Goal: Obtain resource: Download file/media

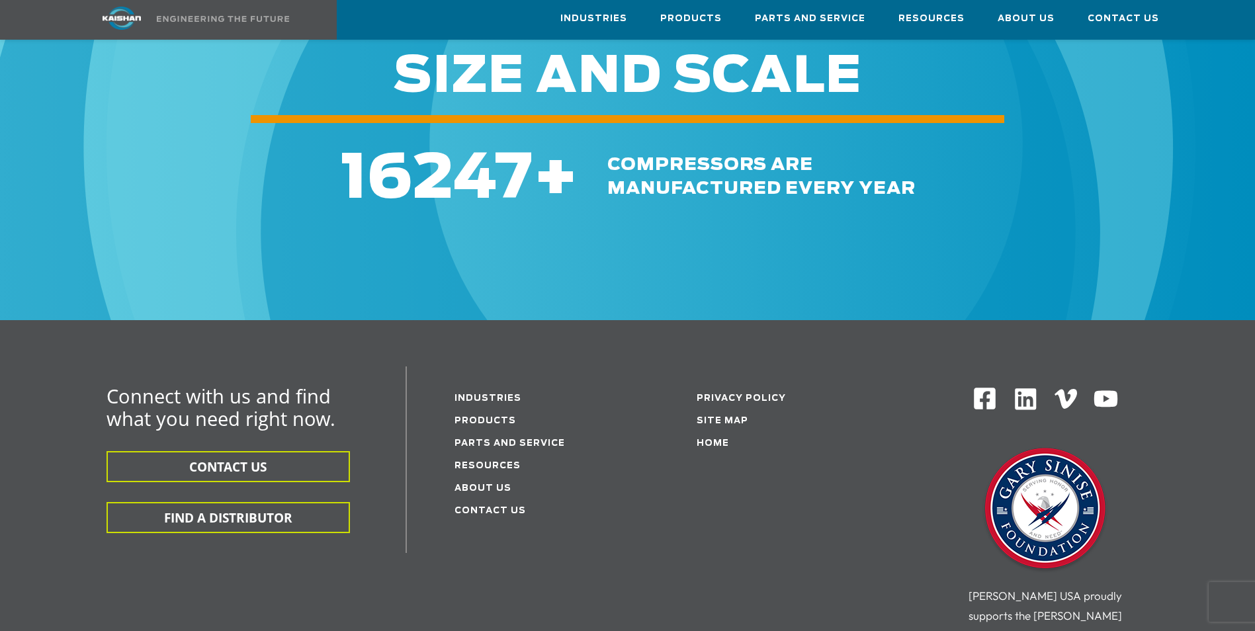
scroll to position [1985, 0]
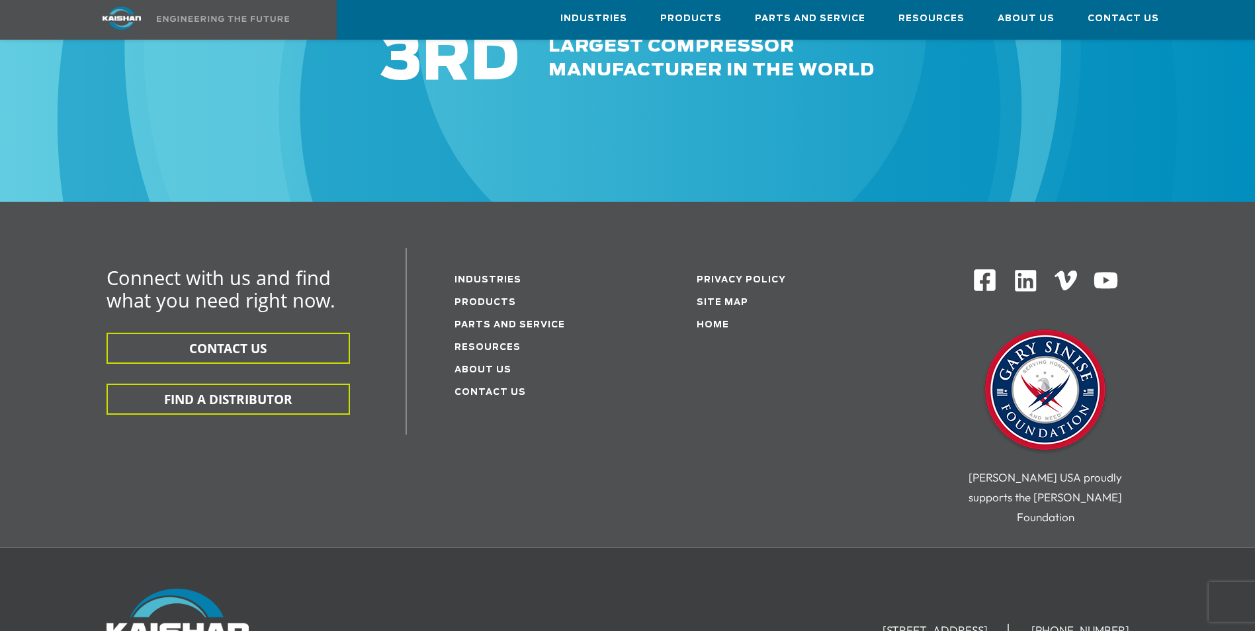
scroll to position [2191, 0]
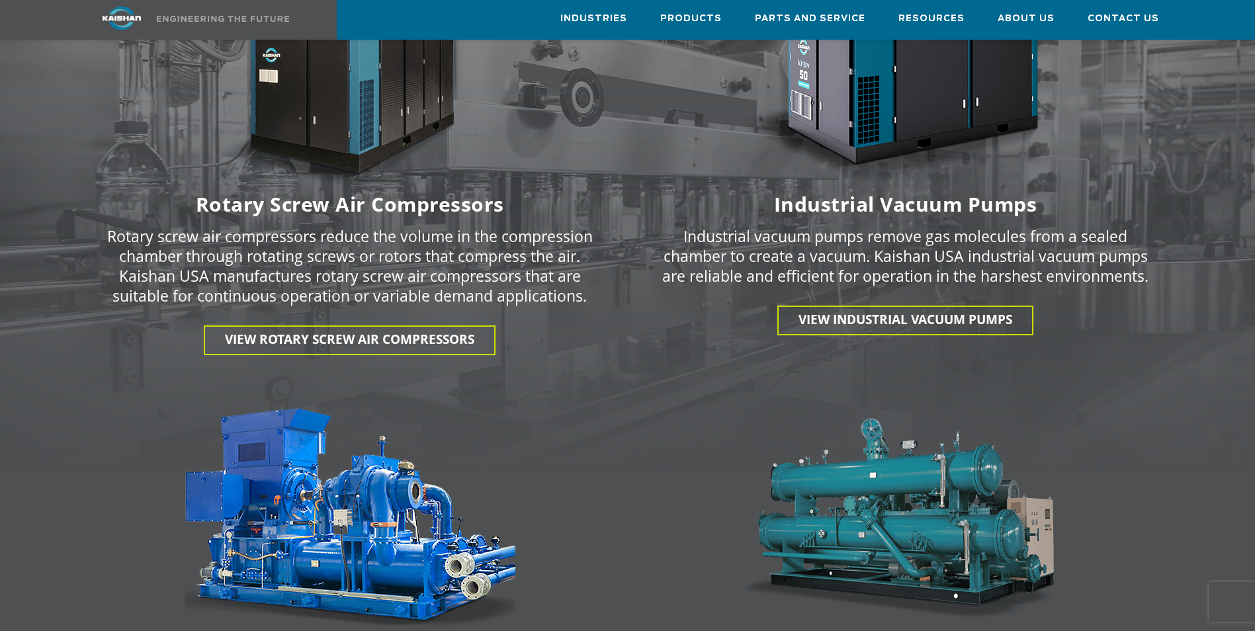
scroll to position [1853, 0]
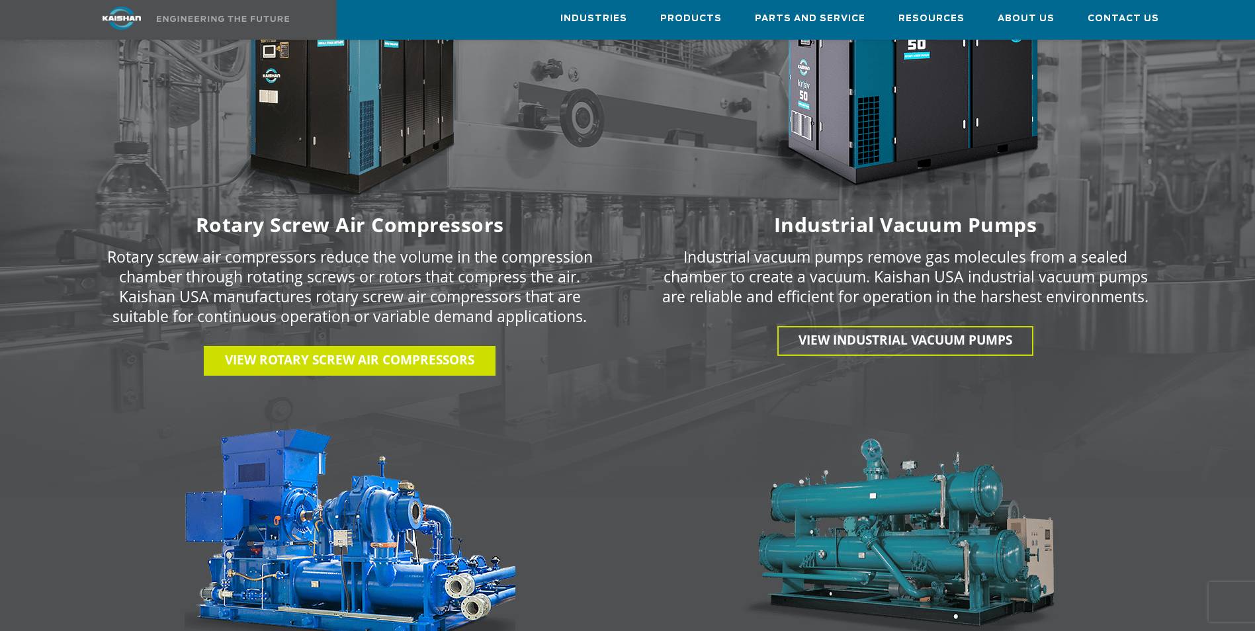
click at [331, 351] on span "View Rotary Screw Air Compressors" at bounding box center [349, 359] width 249 height 17
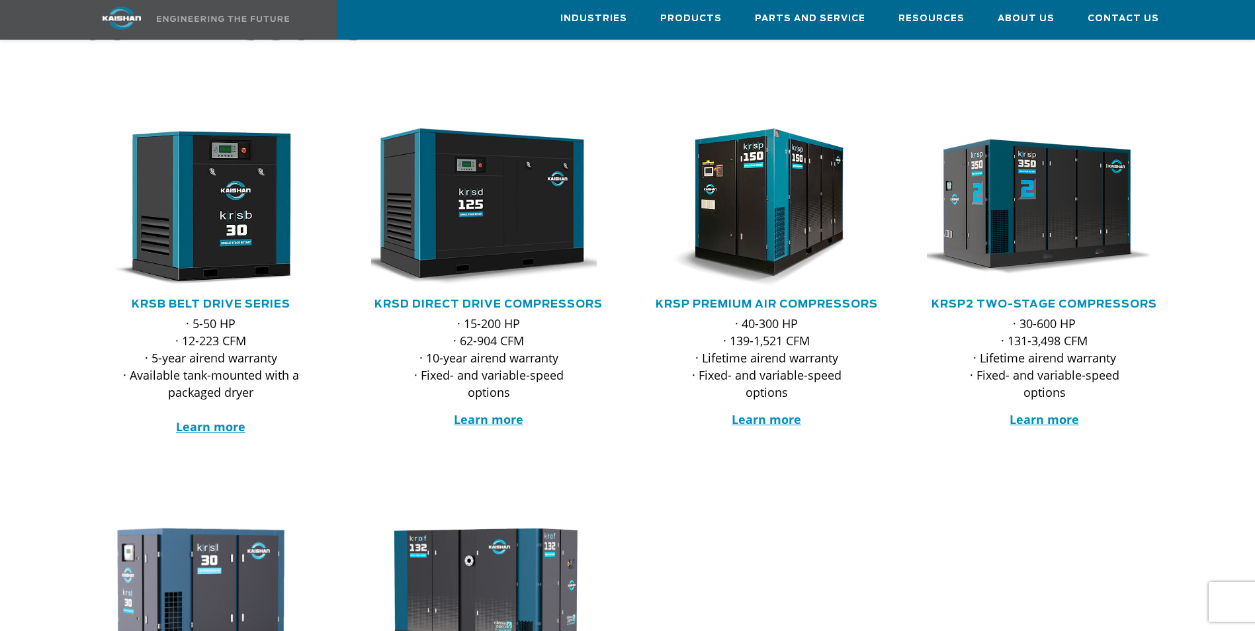
scroll to position [199, 0]
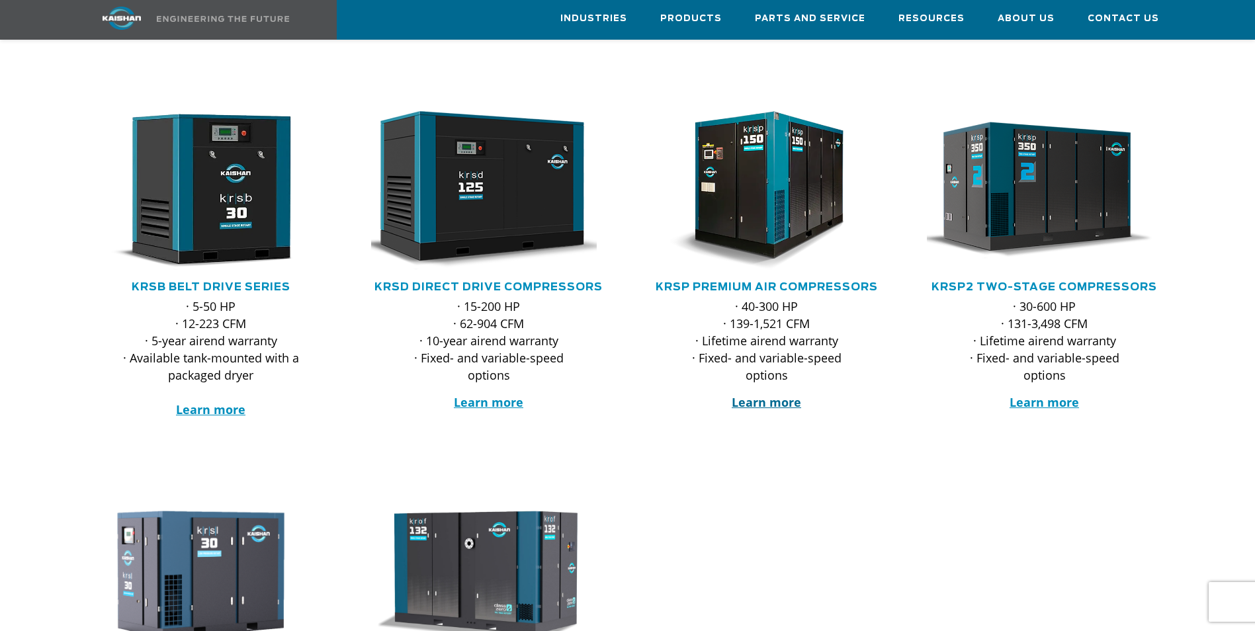
click at [764, 394] on strong "Learn more" at bounding box center [766, 402] width 69 height 16
click at [489, 394] on strong "Learn more" at bounding box center [488, 402] width 69 height 16
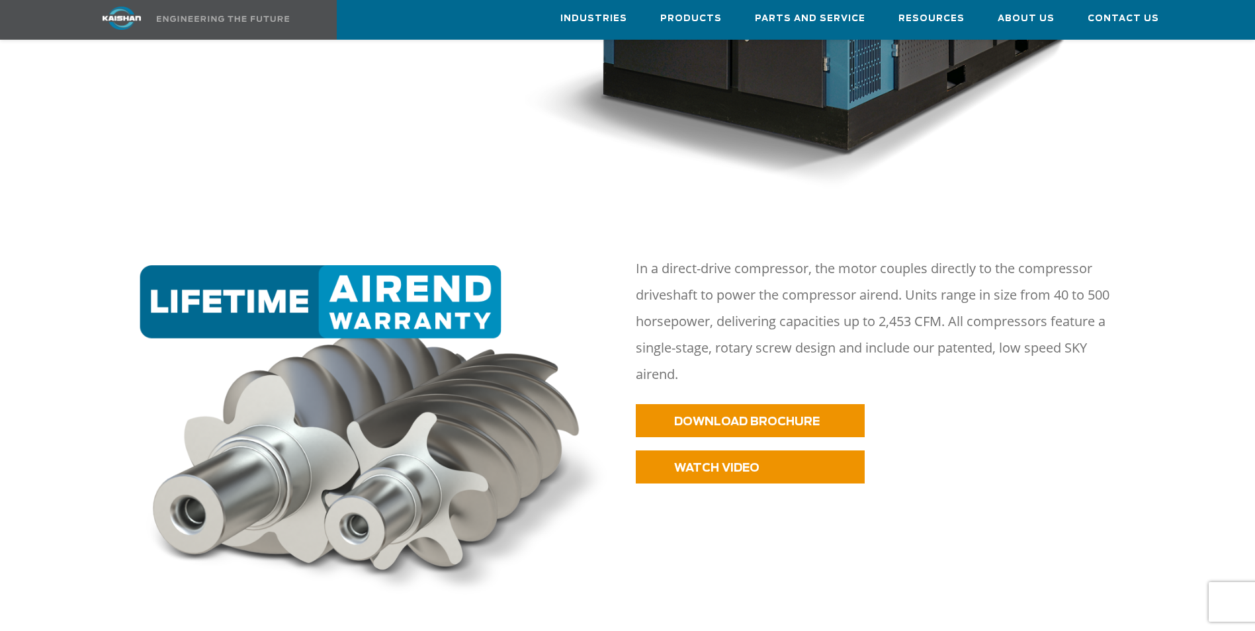
scroll to position [596, 0]
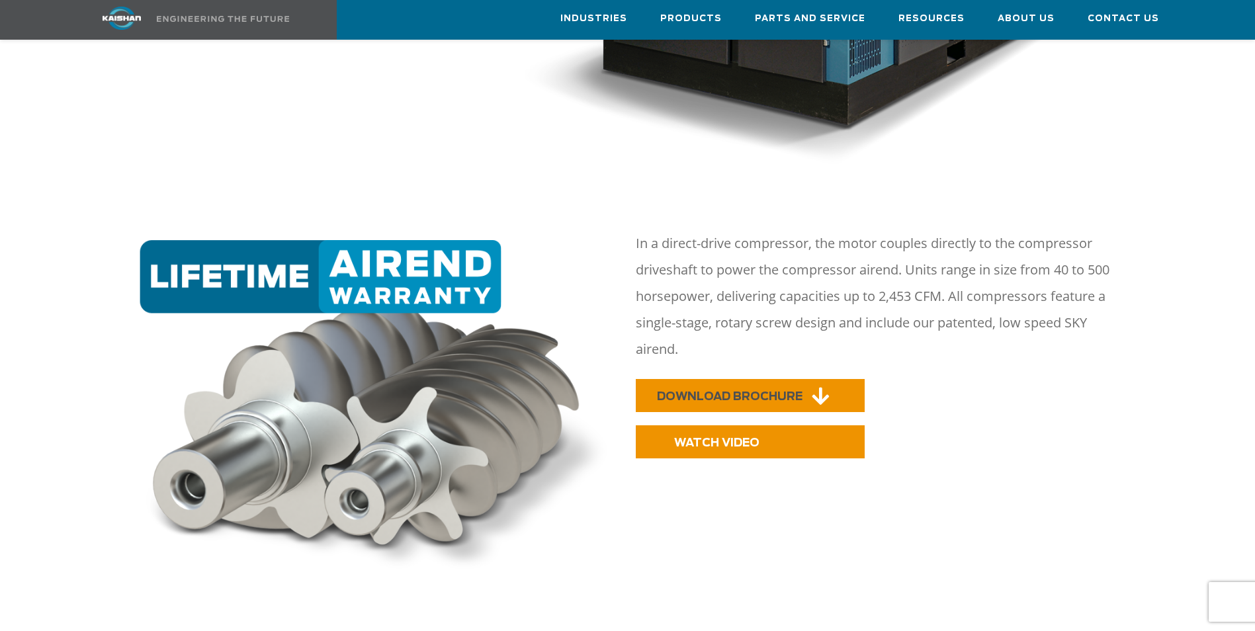
click at [749, 391] on span "DOWNLOAD BROCHURE" at bounding box center [730, 396] width 146 height 11
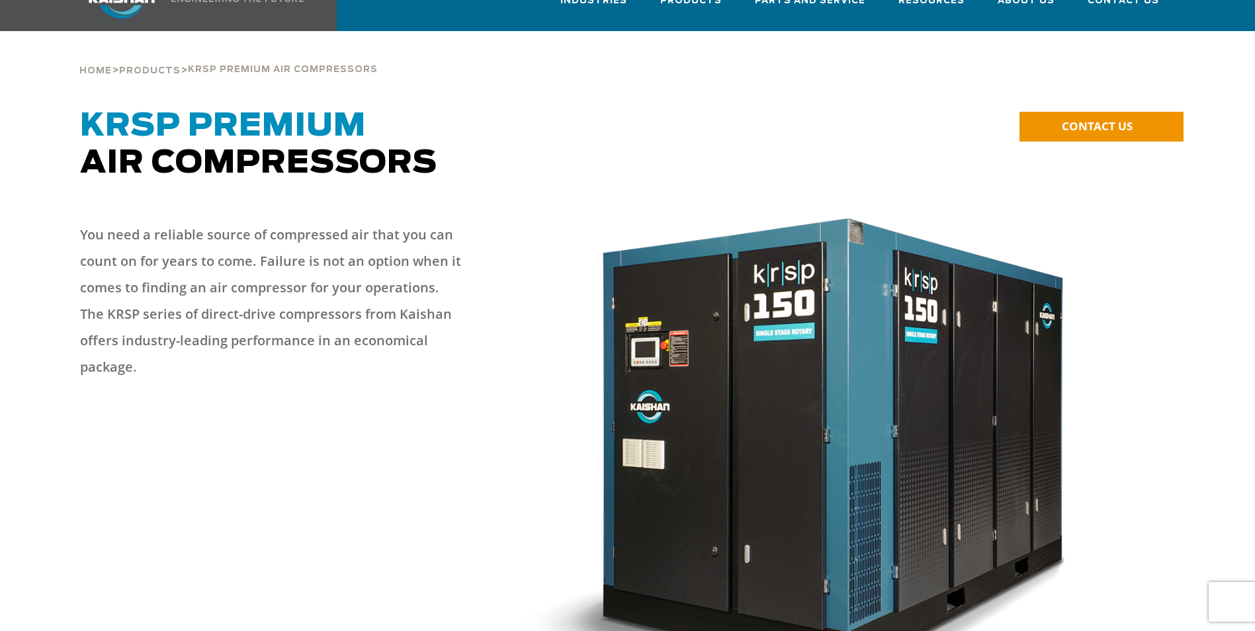
scroll to position [0, 0]
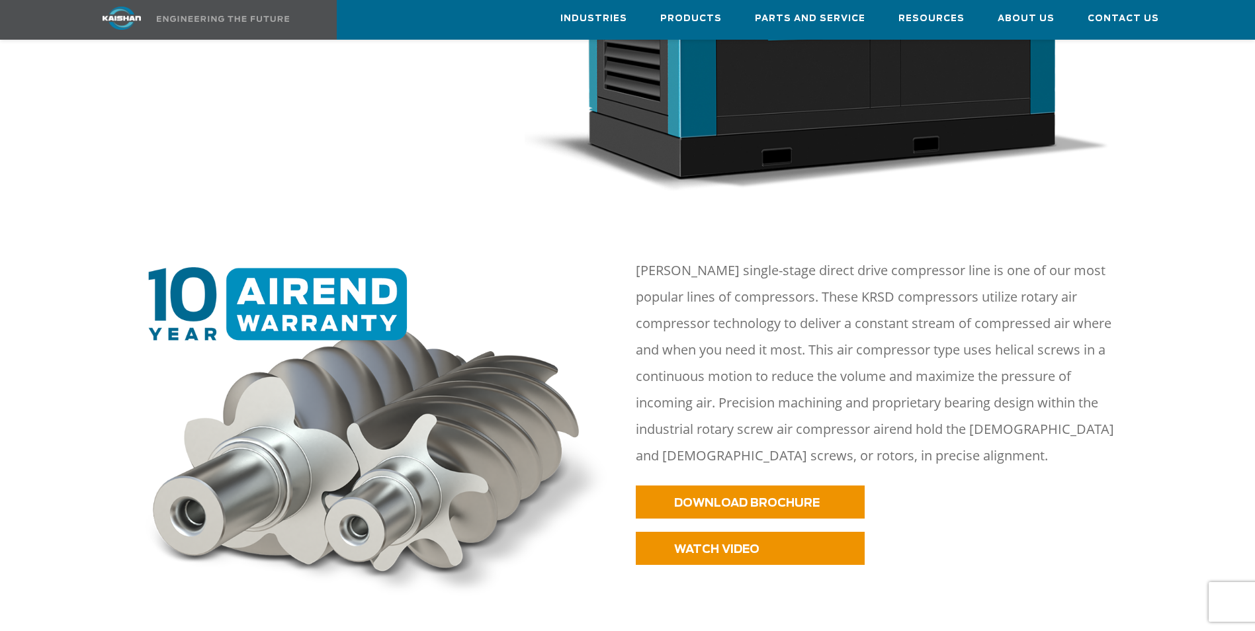
scroll to position [463, 0]
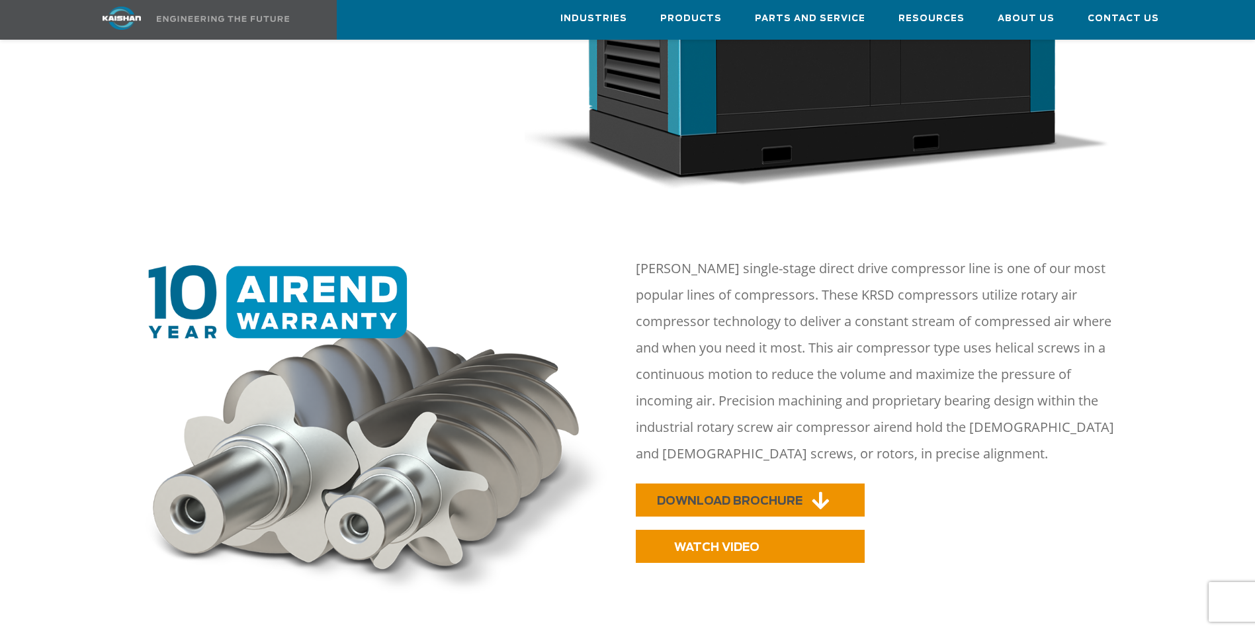
click at [741, 496] on span "DOWNLOAD BROCHURE" at bounding box center [730, 501] width 146 height 11
